Goal: Find specific page/section: Find specific page/section

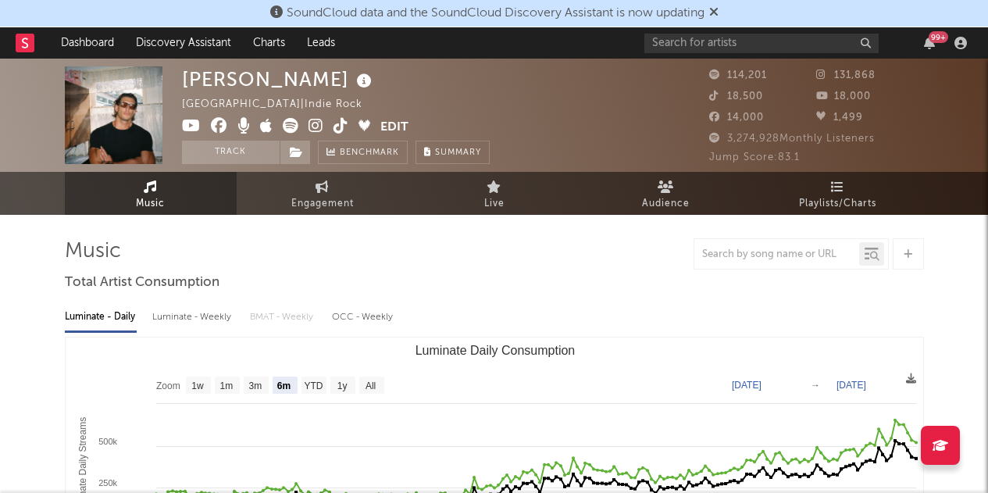
select select "6m"
click at [697, 38] on input "text" at bounding box center [762, 44] width 234 height 20
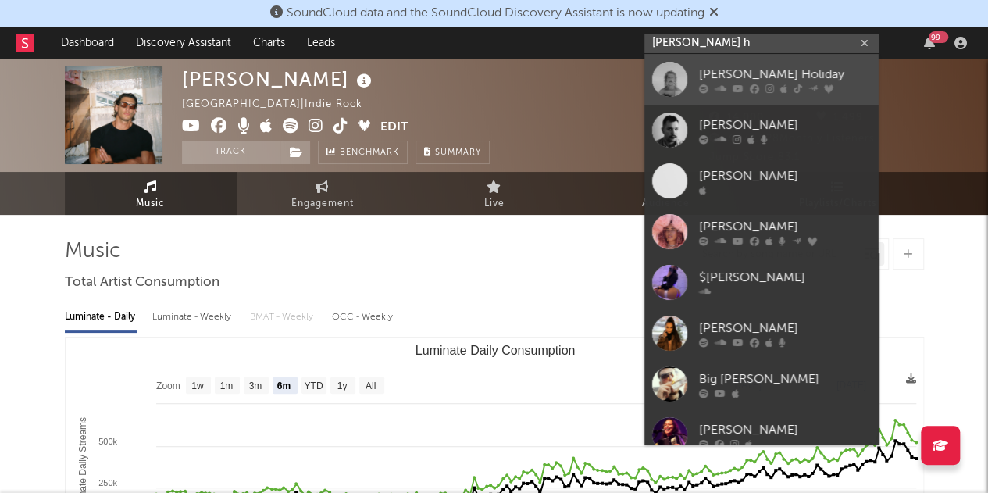
type input "[PERSON_NAME] h"
click at [740, 79] on div "[PERSON_NAME] Holiday" at bounding box center [785, 74] width 172 height 19
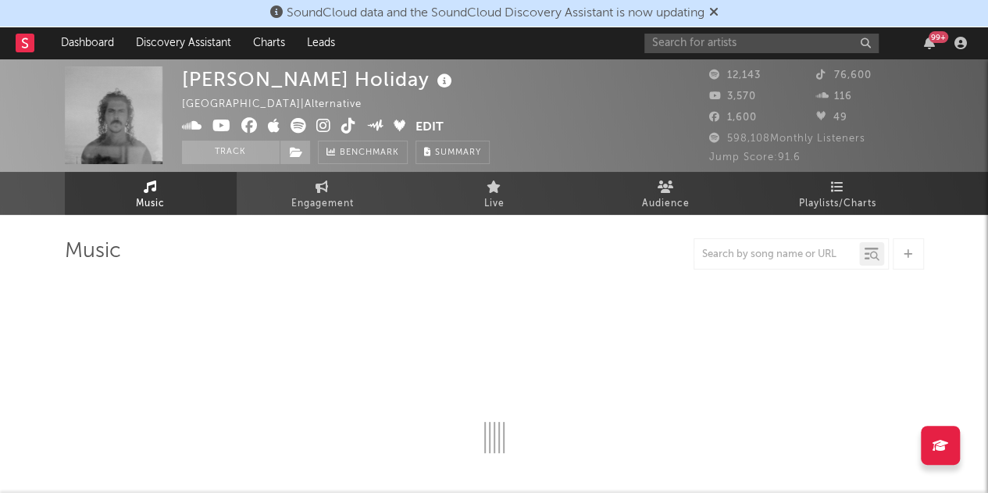
select select "6m"
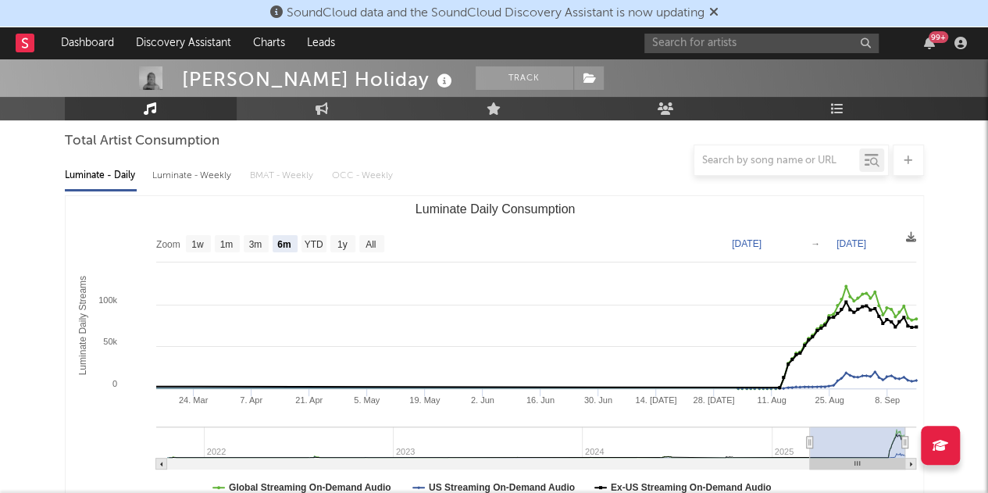
scroll to position [142, 0]
